Goal: Information Seeking & Learning: Learn about a topic

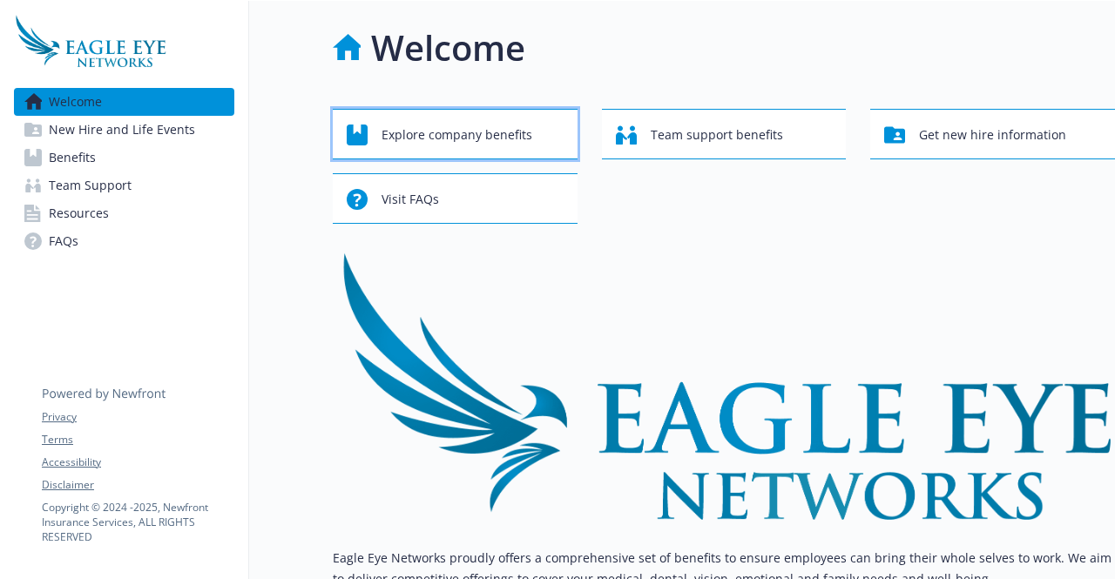
click at [485, 131] on span "Explore company benefits" at bounding box center [456, 134] width 151 height 33
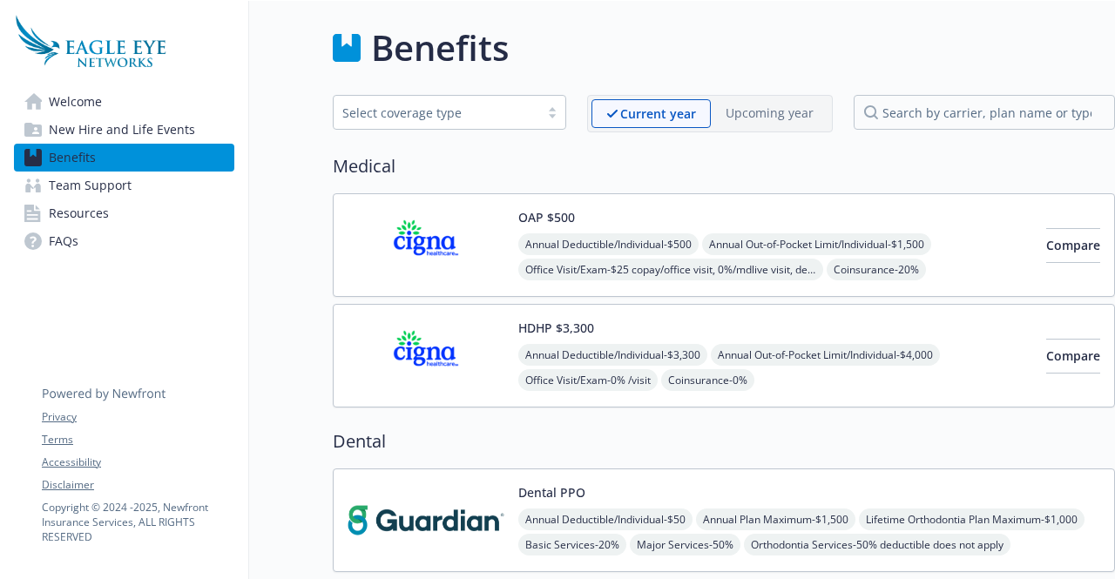
click at [425, 239] on img at bounding box center [425, 245] width 157 height 74
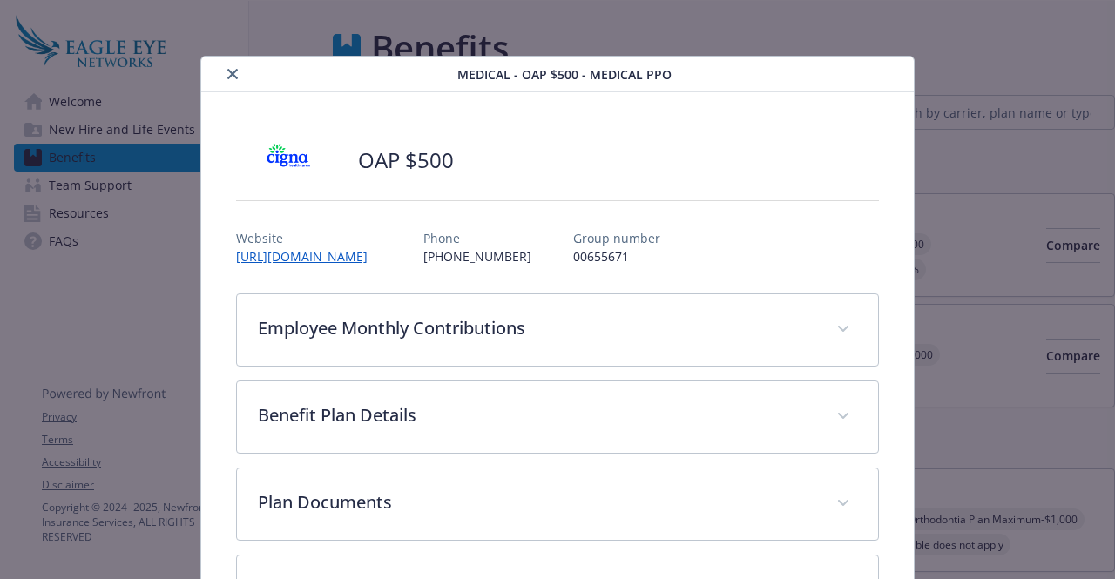
scroll to position [52, 0]
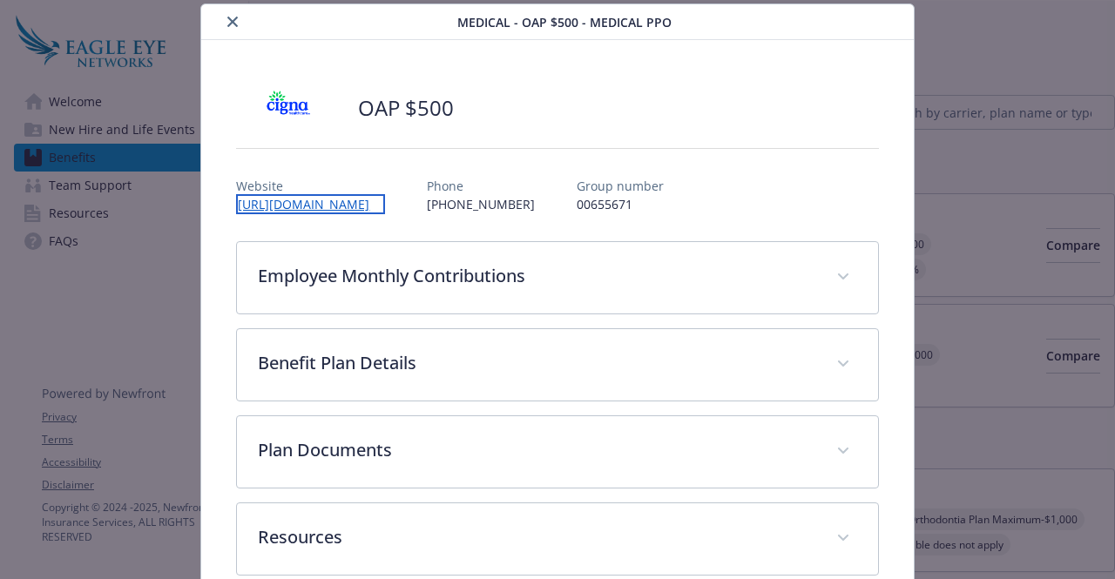
click at [340, 203] on link "[URL][DOMAIN_NAME]" at bounding box center [310, 204] width 149 height 20
